Goal: Book appointment/travel/reservation

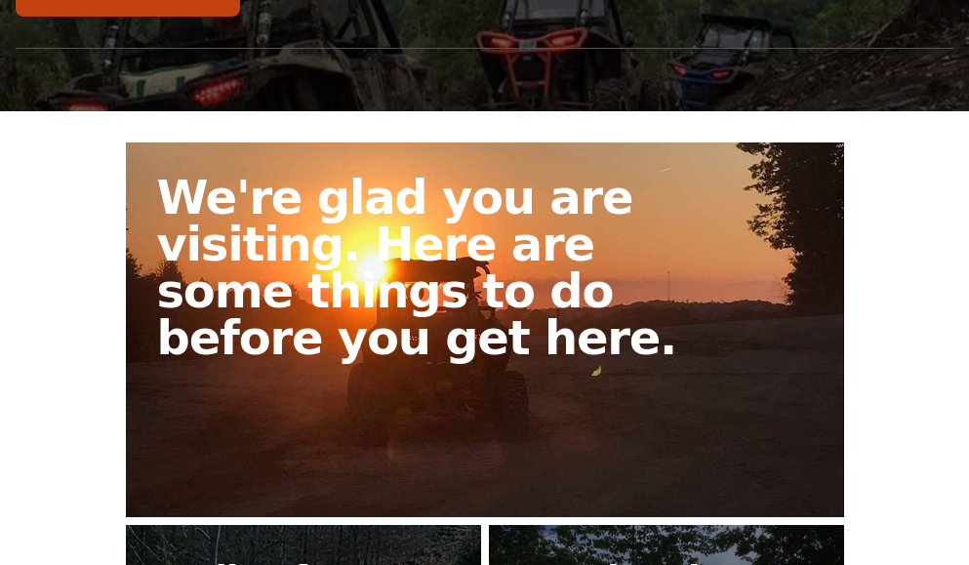
scroll to position [240, 0]
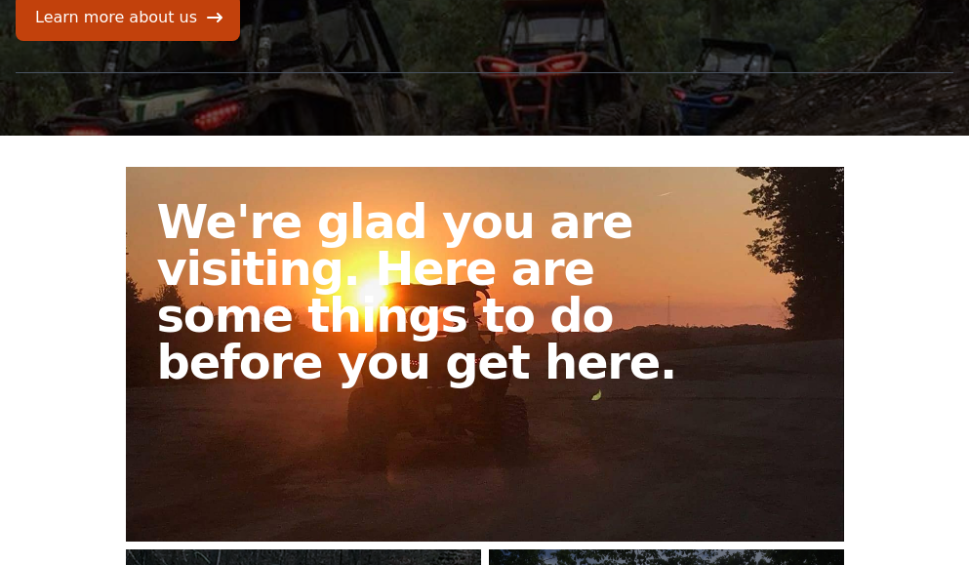
click at [549, 407] on link "We're glad you are visiting. Here are some things to do before you get here." at bounding box center [485, 354] width 718 height 375
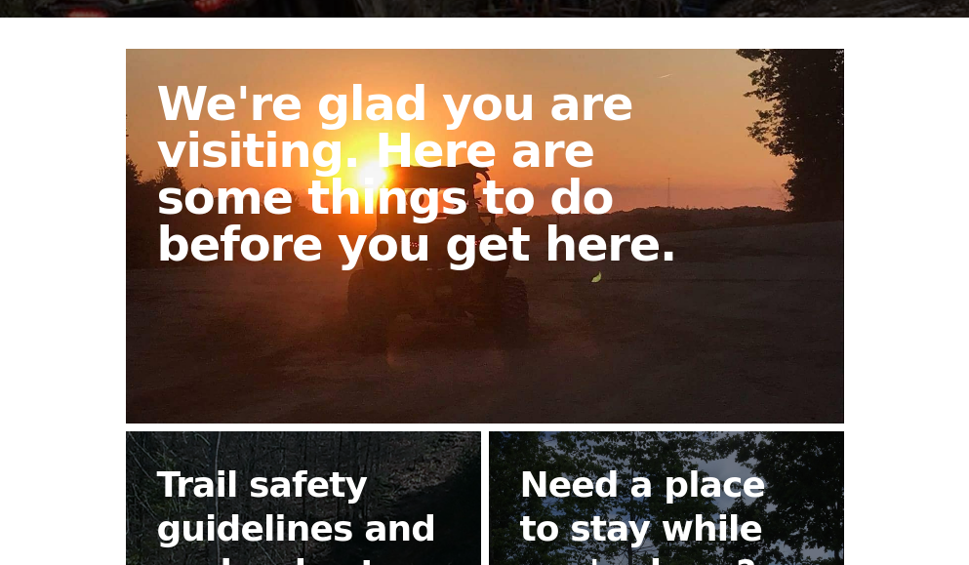
scroll to position [390, 0]
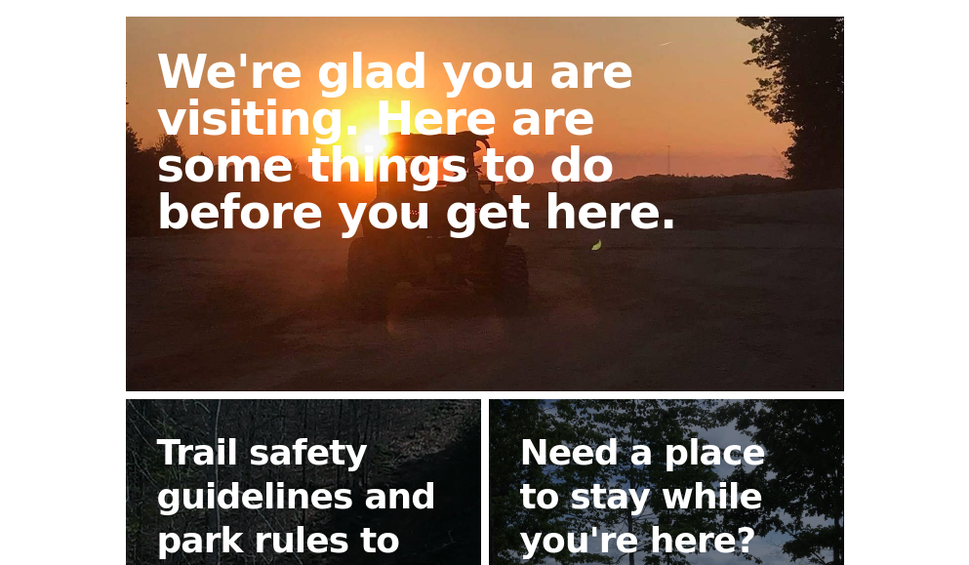
click at [498, 245] on link "We're glad you are visiting. Here are some things to do before you get here." at bounding box center [485, 204] width 718 height 375
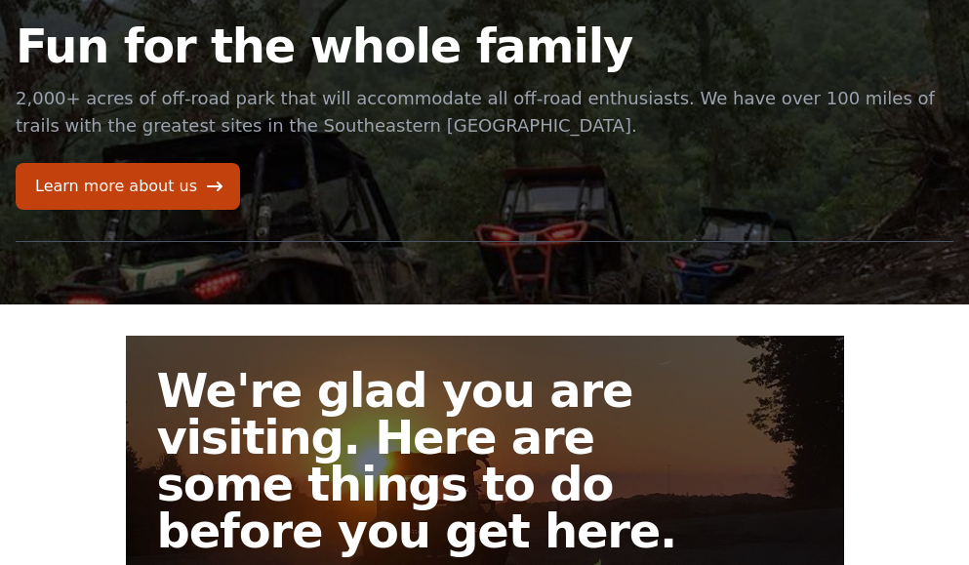
scroll to position [0, 0]
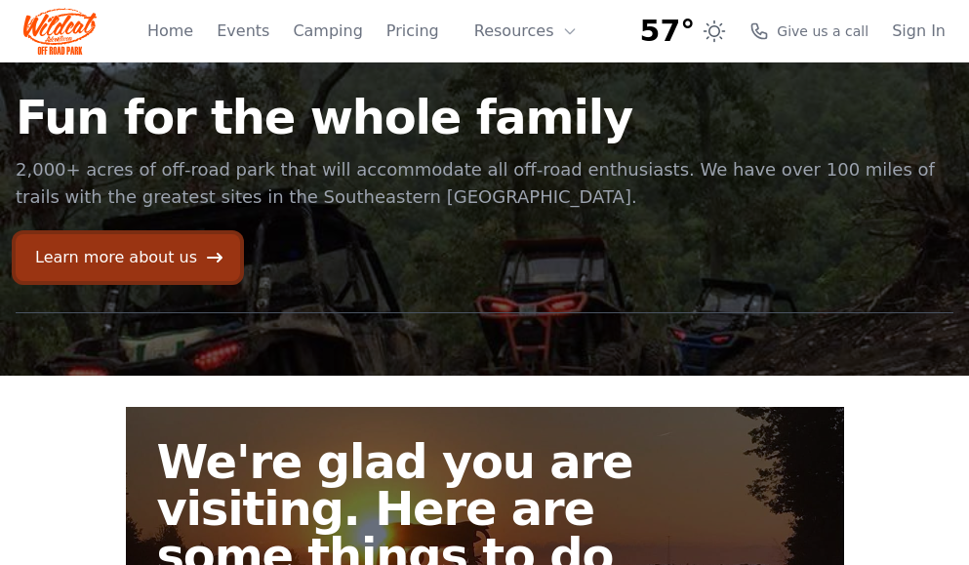
click at [185, 264] on link "Learn more about us" at bounding box center [128, 257] width 224 height 47
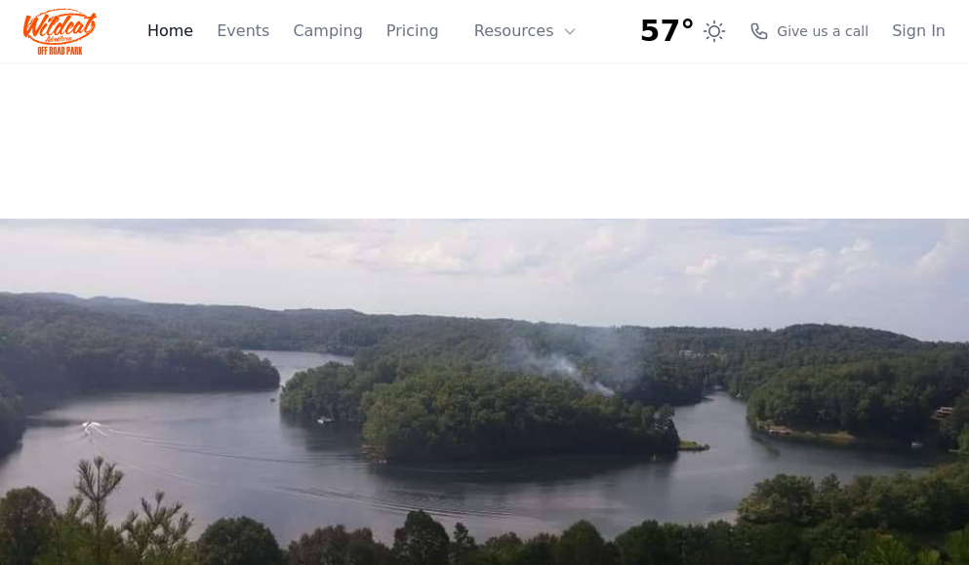
click at [193, 40] on link "Home" at bounding box center [170, 31] width 46 height 23
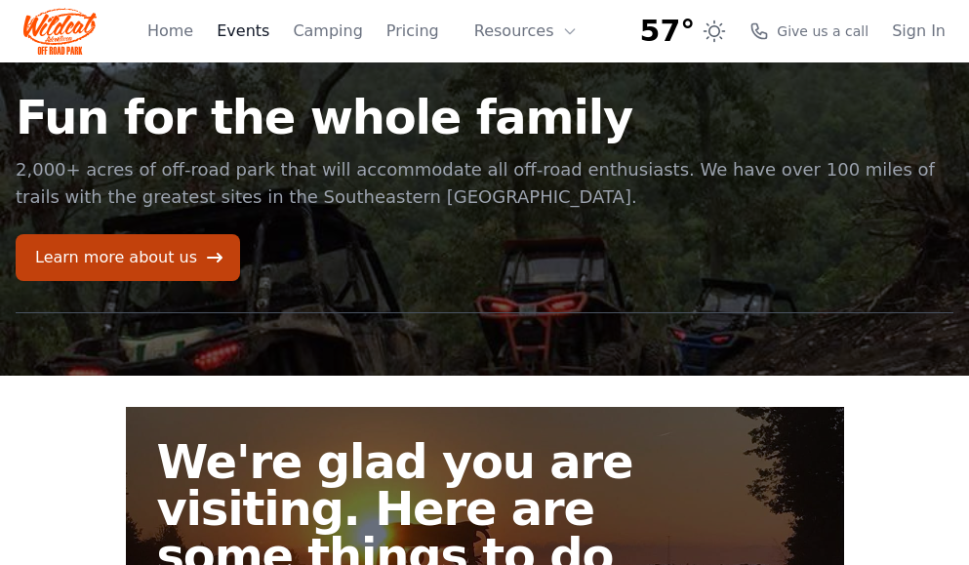
click at [267, 39] on link "Events" at bounding box center [243, 31] width 53 height 23
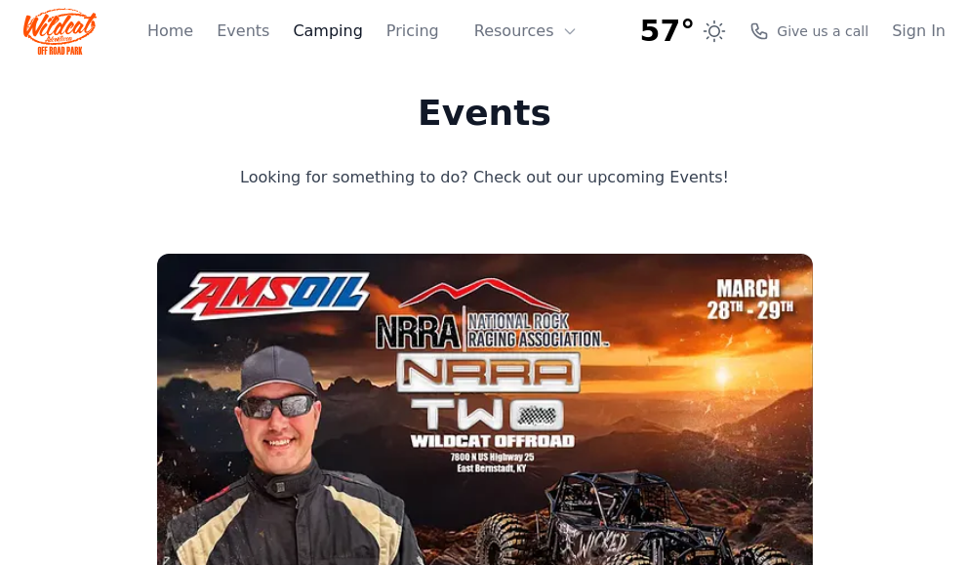
click at [336, 27] on link "Camping" at bounding box center [327, 31] width 69 height 23
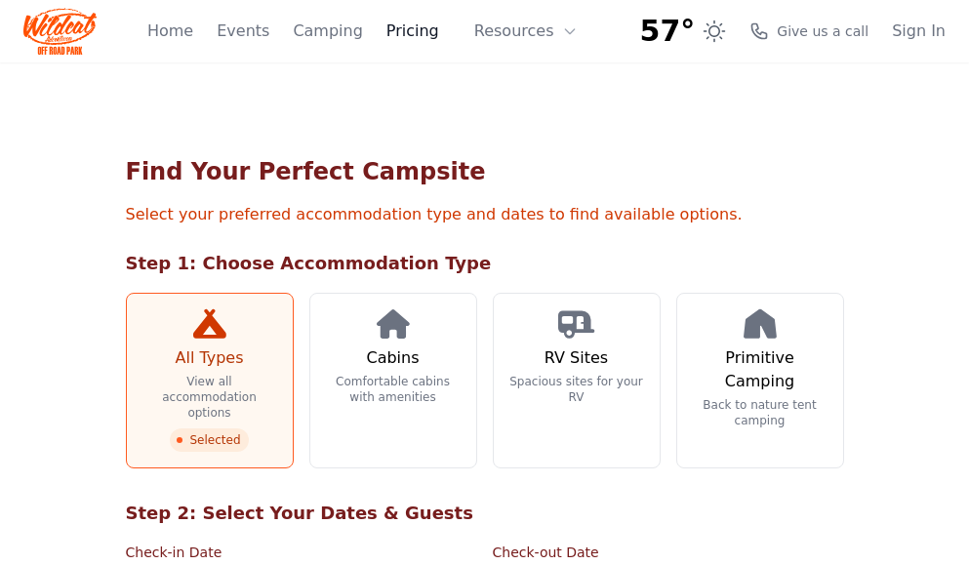
click at [431, 32] on link "Pricing" at bounding box center [412, 31] width 53 height 23
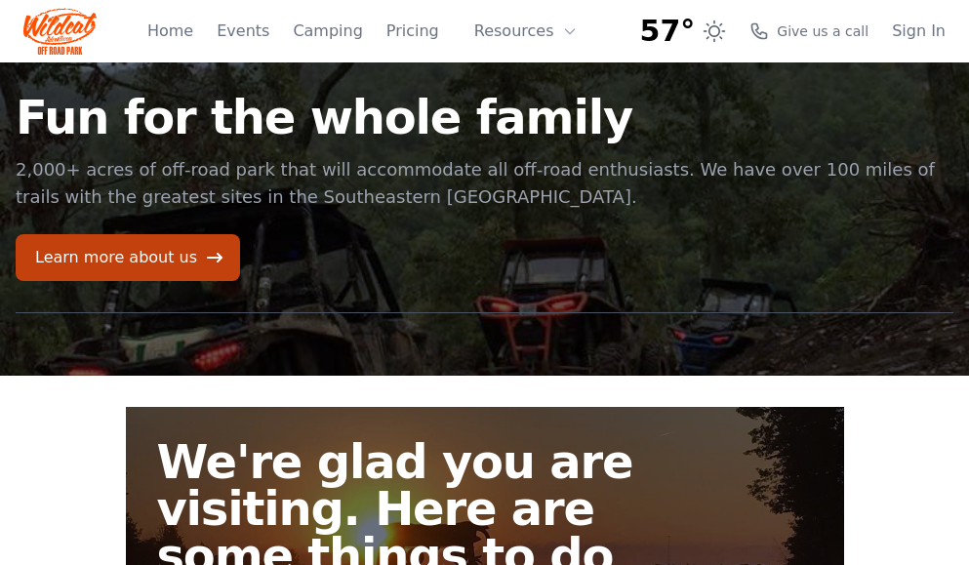
scroll to position [240, 0]
click at [338, 41] on link "Camping" at bounding box center [327, 31] width 69 height 23
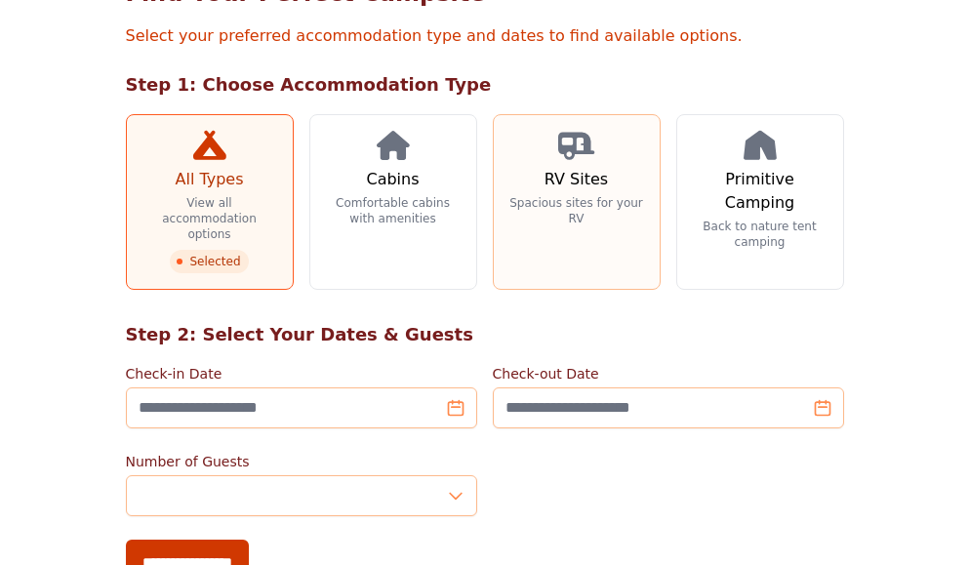
scroll to position [195, 0]
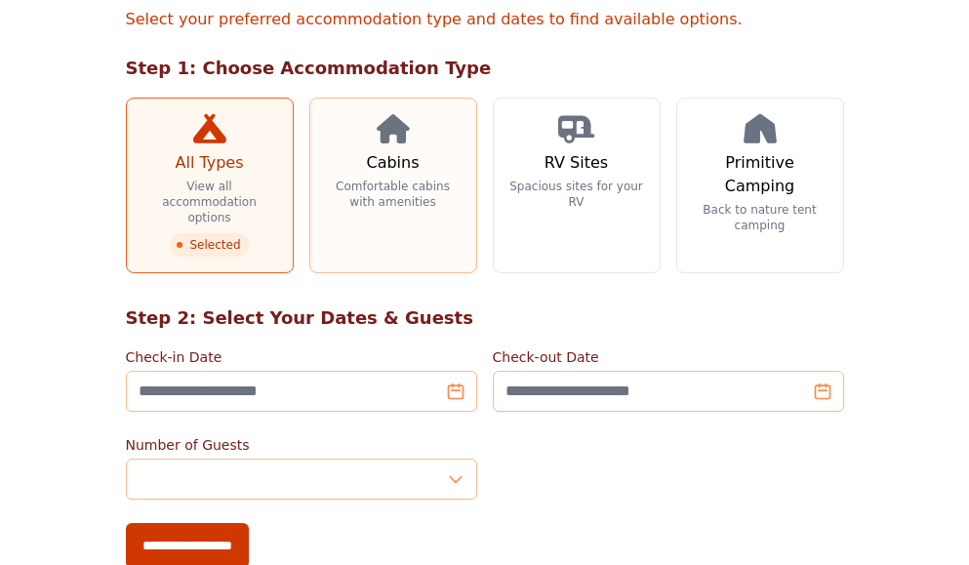
click at [347, 201] on p "Comfortable cabins with amenities" at bounding box center [393, 194] width 135 height 31
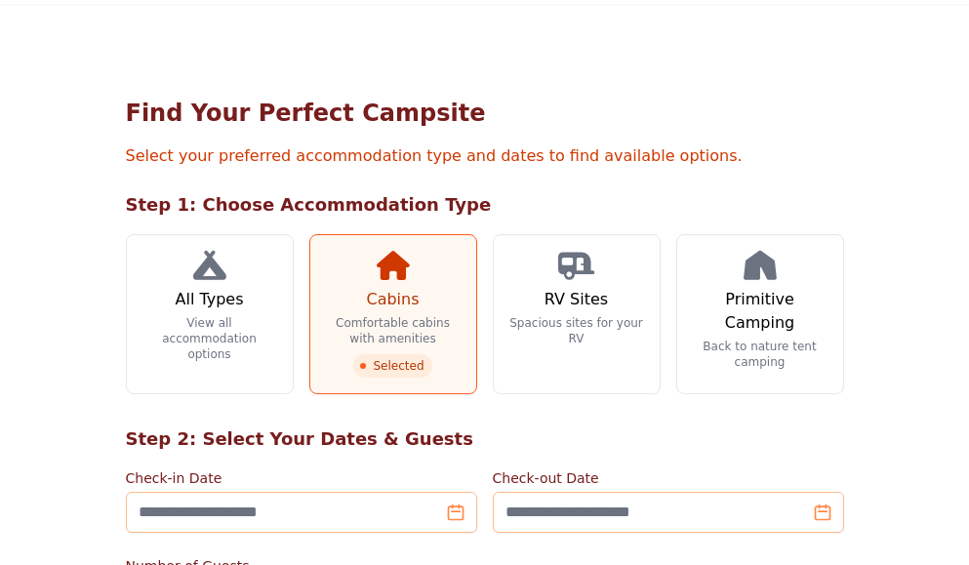
scroll to position [390, 0]
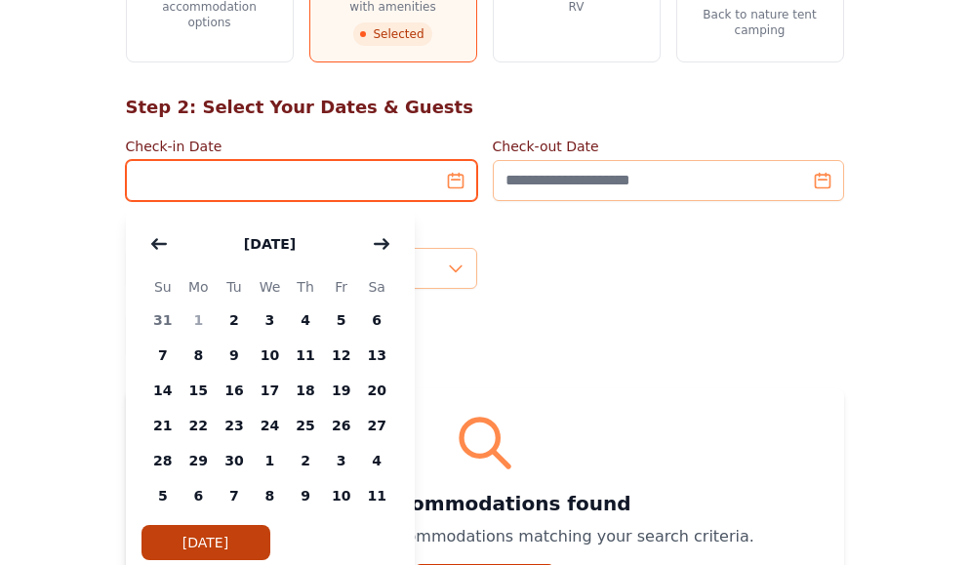
click at [456, 176] on input "Check-in Date" at bounding box center [301, 180] width 351 height 41
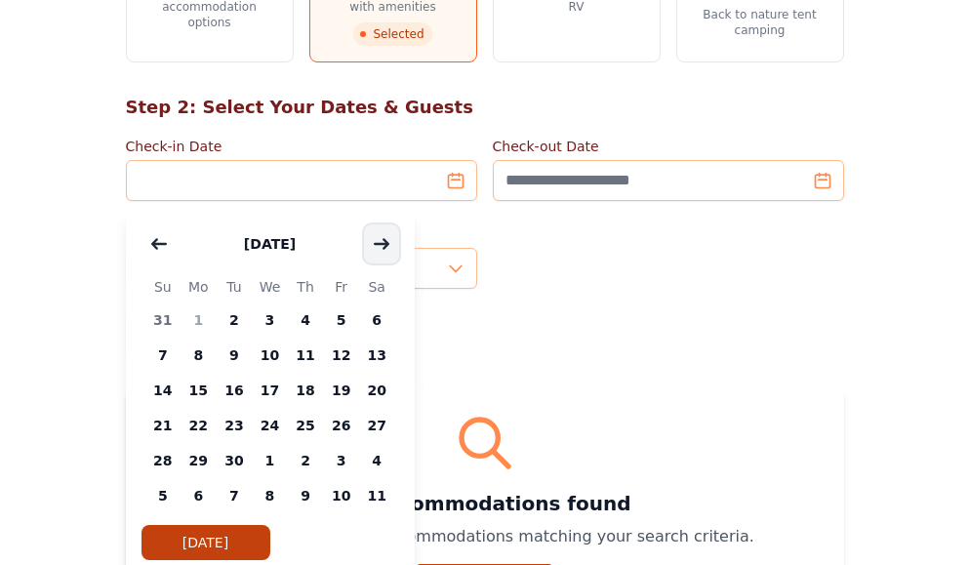
click at [385, 236] on icon "button" at bounding box center [382, 244] width 16 height 16
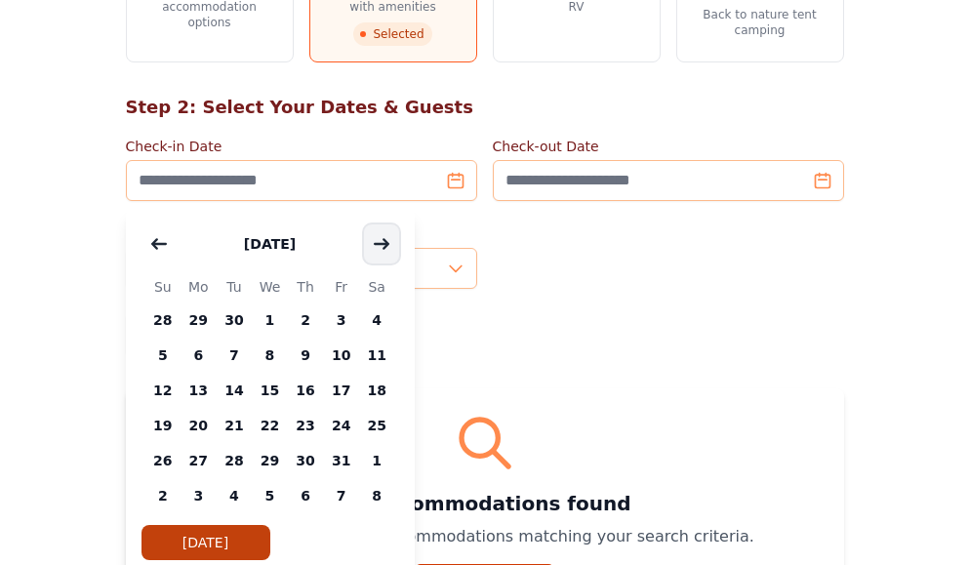
click at [385, 236] on icon "button" at bounding box center [382, 244] width 16 height 16
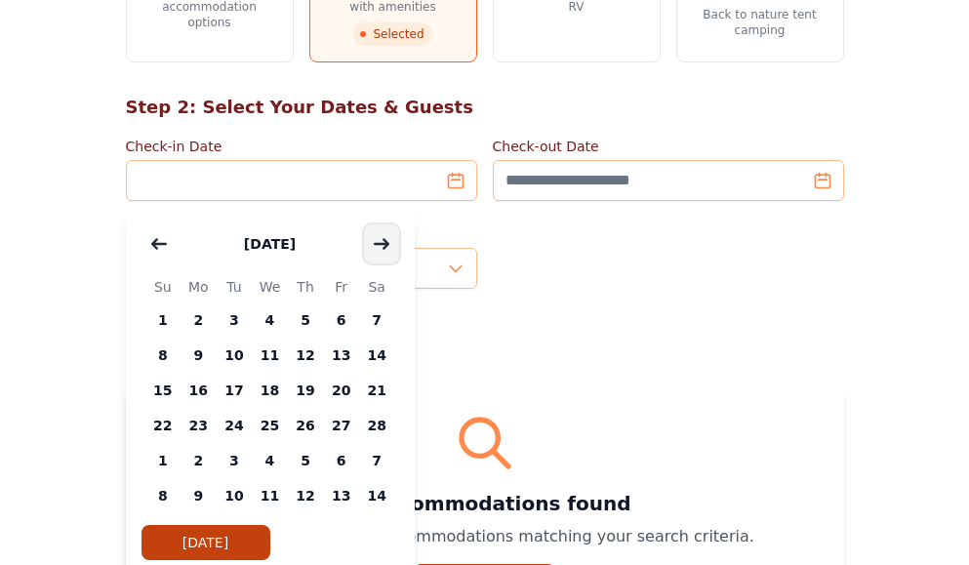
click at [385, 236] on icon "button" at bounding box center [382, 244] width 16 height 16
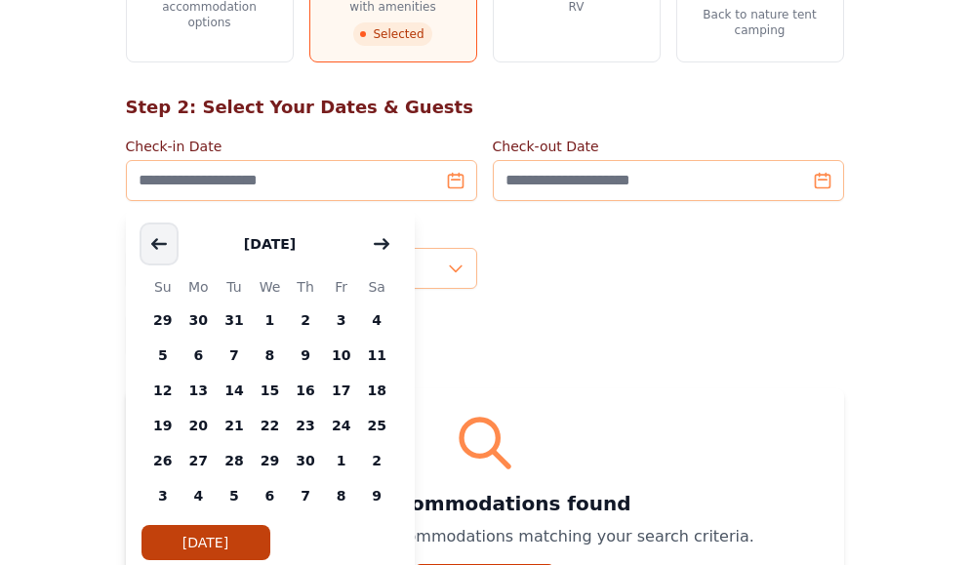
click at [155, 240] on icon "button" at bounding box center [159, 243] width 14 height 9
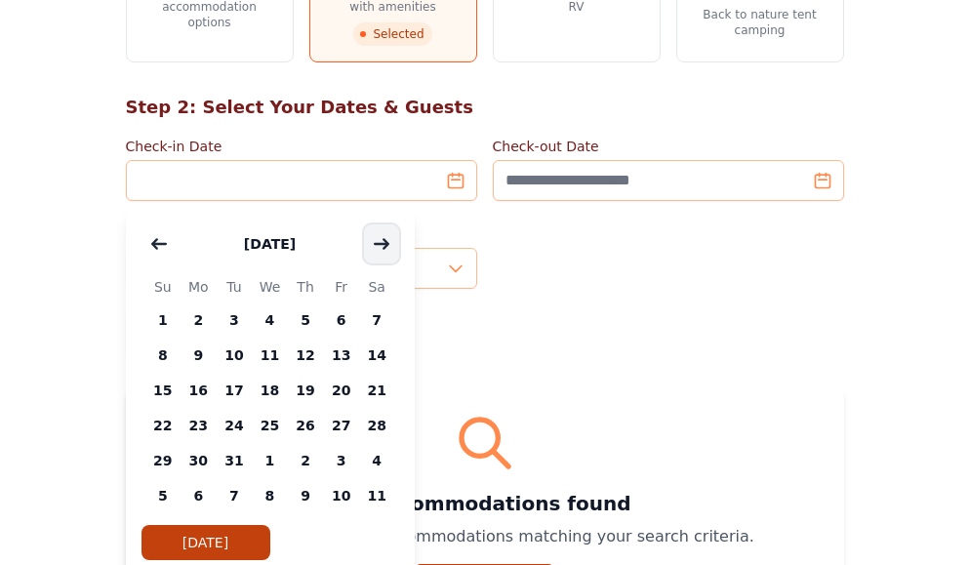
click at [381, 237] on icon "button" at bounding box center [382, 244] width 16 height 16
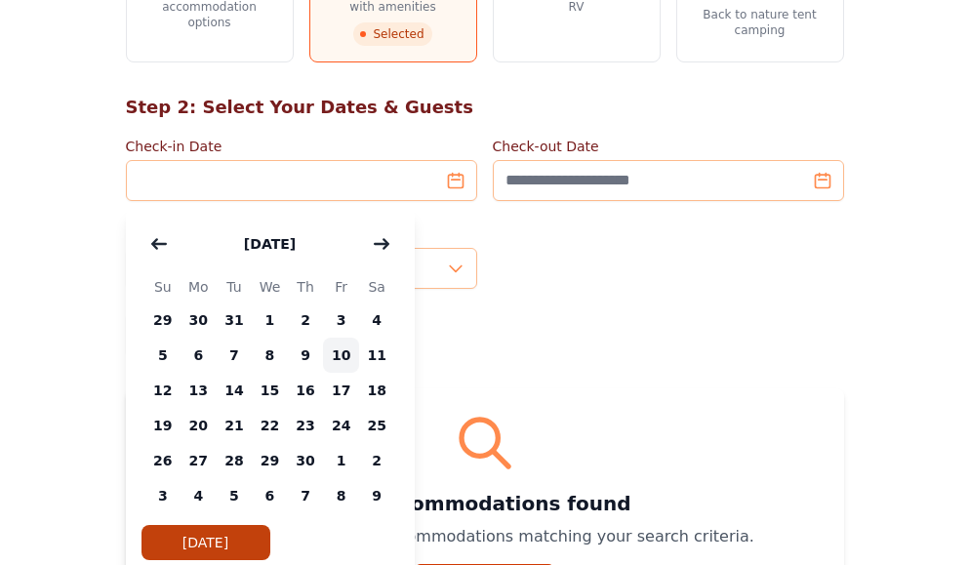
click at [351, 353] on span "10" at bounding box center [341, 354] width 36 height 35
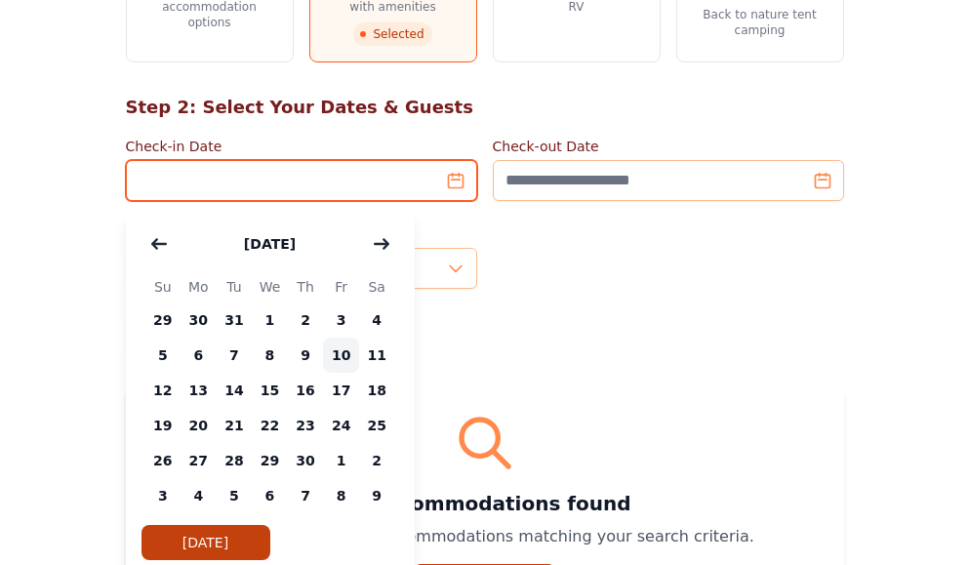
type input "**********"
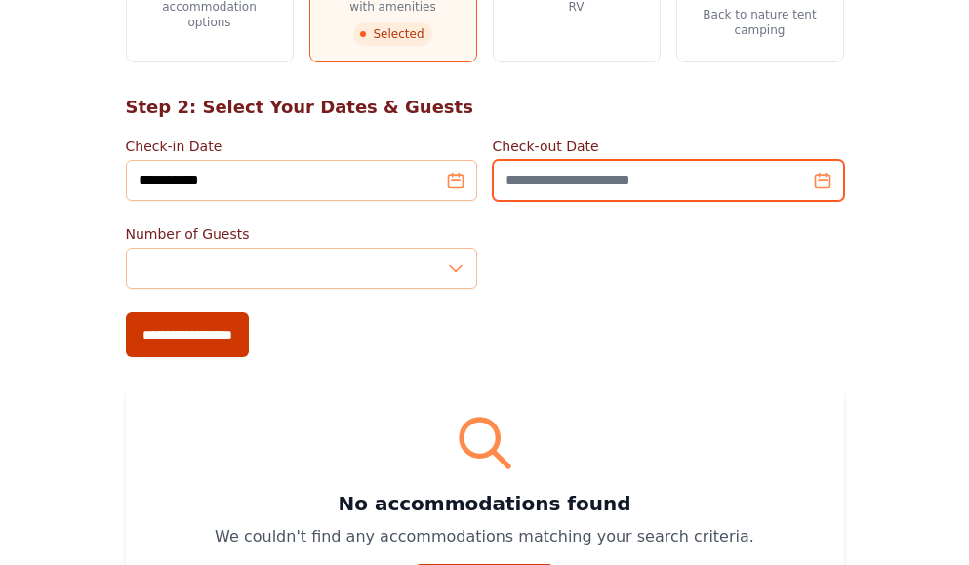
click at [793, 185] on input "Check-out Date" at bounding box center [668, 180] width 351 height 41
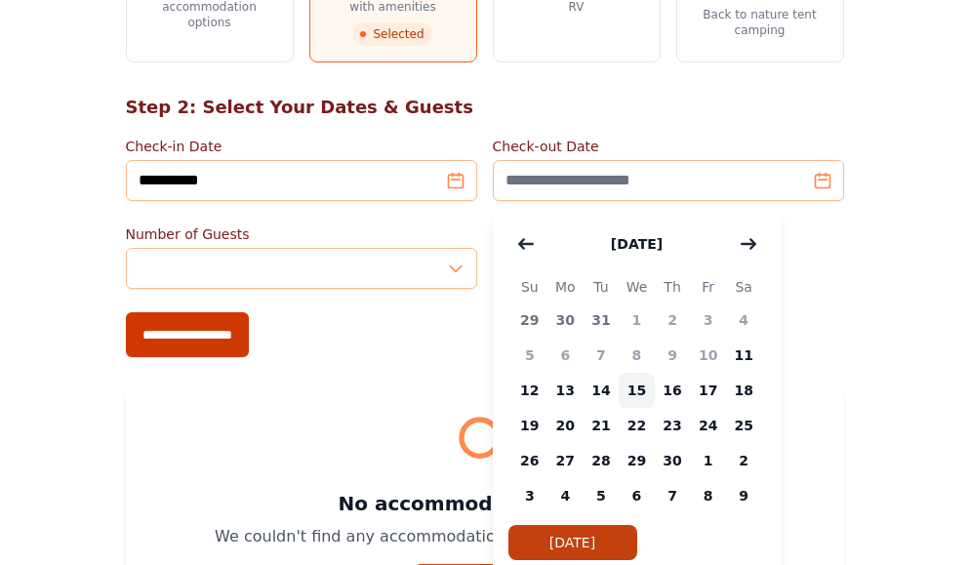
click at [631, 386] on span "15" at bounding box center [636, 390] width 36 height 35
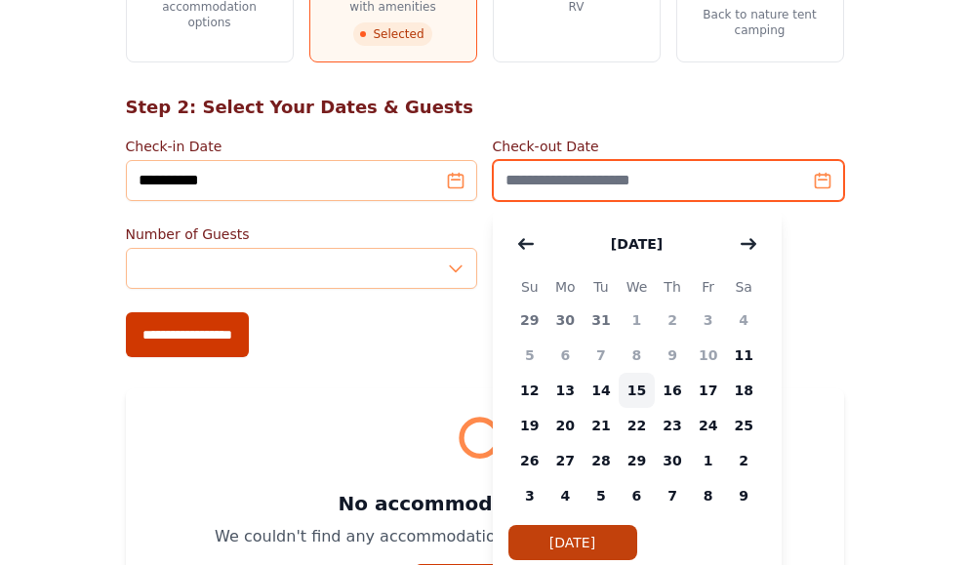
type input "**********"
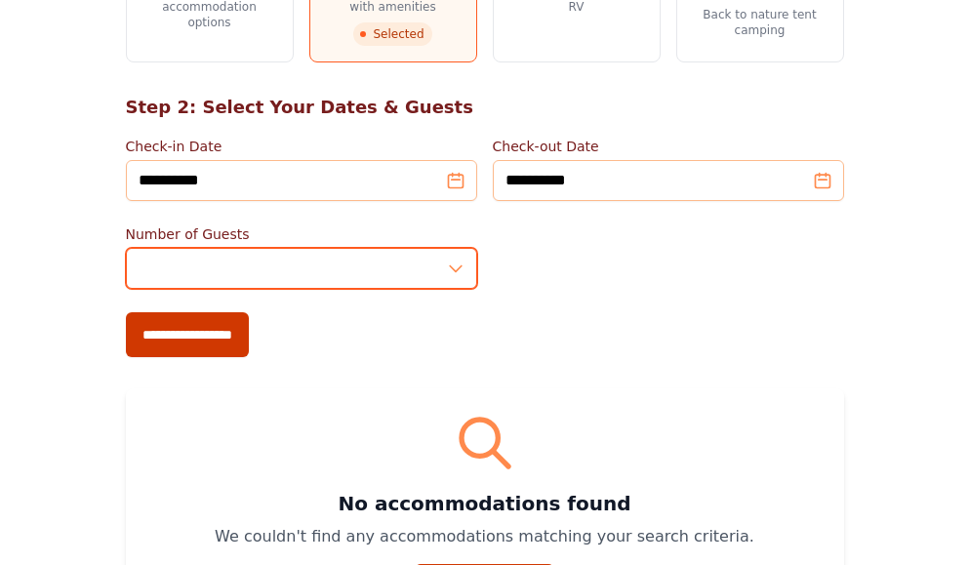
click at [462, 276] on input "*" at bounding box center [301, 268] width 351 height 41
click at [458, 276] on input "*" at bounding box center [301, 268] width 351 height 41
type input "*"
click at [456, 263] on input "*" at bounding box center [301, 268] width 351 height 41
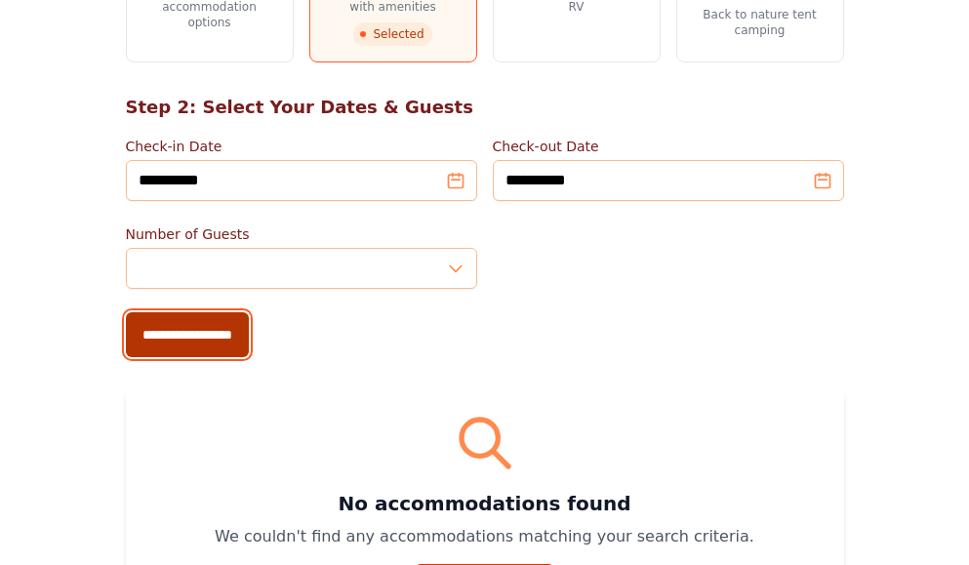
click at [214, 336] on input "**********" at bounding box center [187, 334] width 123 height 45
type input "**********"
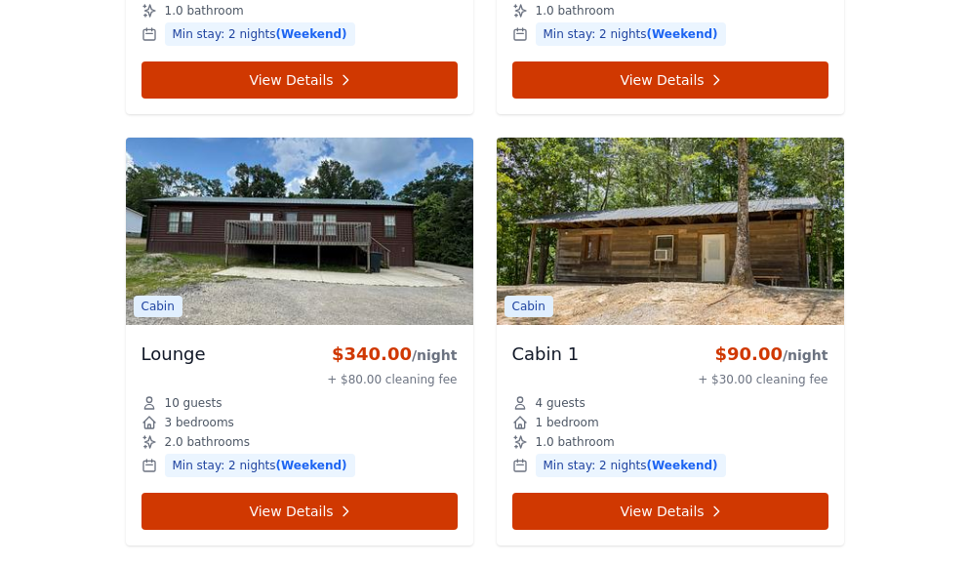
scroll to position [1781, 0]
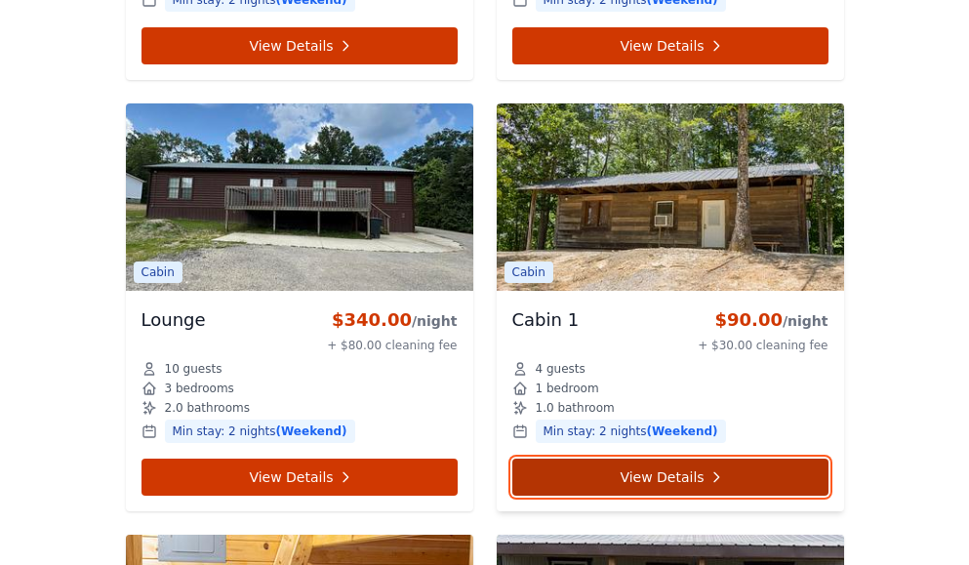
click at [770, 480] on link "View Details" at bounding box center [670, 476] width 316 height 37
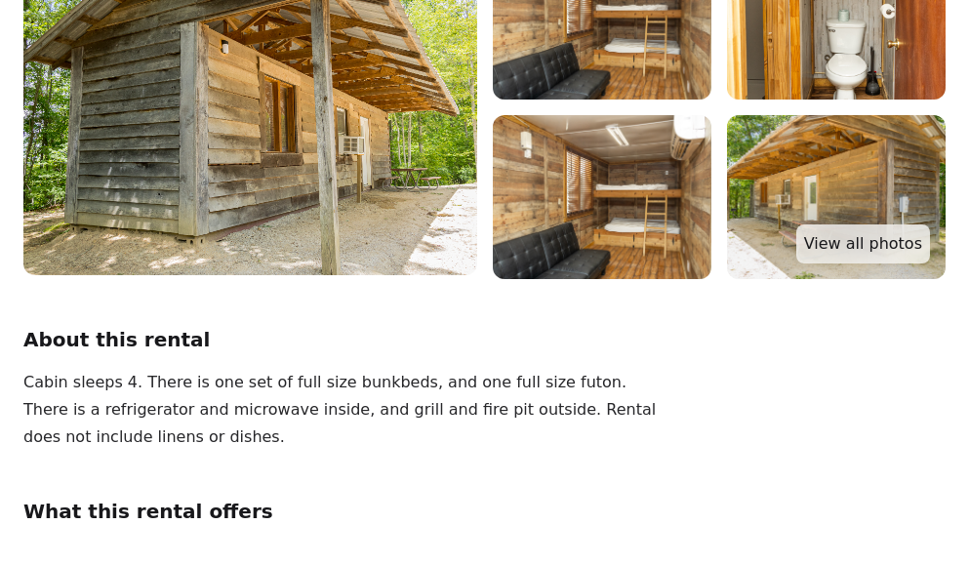
scroll to position [98, 0]
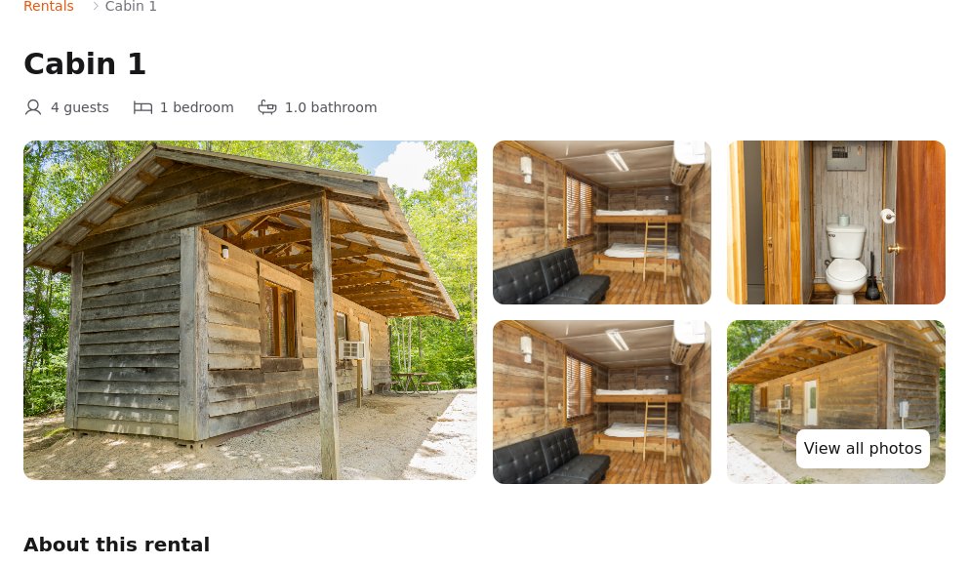
click at [880, 452] on link "View all photos" at bounding box center [863, 448] width 134 height 39
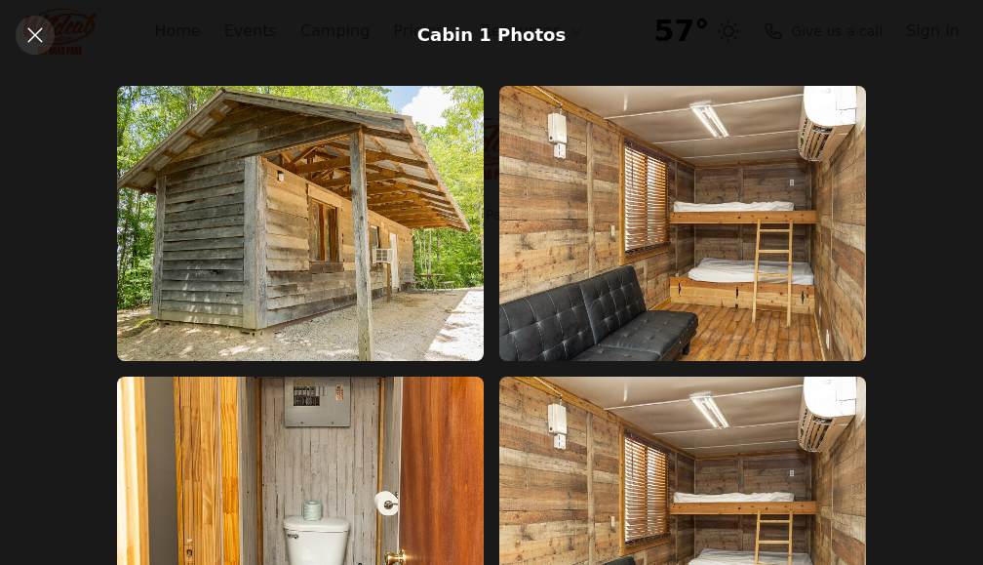
click at [39, 41] on icon at bounding box center [34, 34] width 23 height 23
